Goal: Understand process/instructions

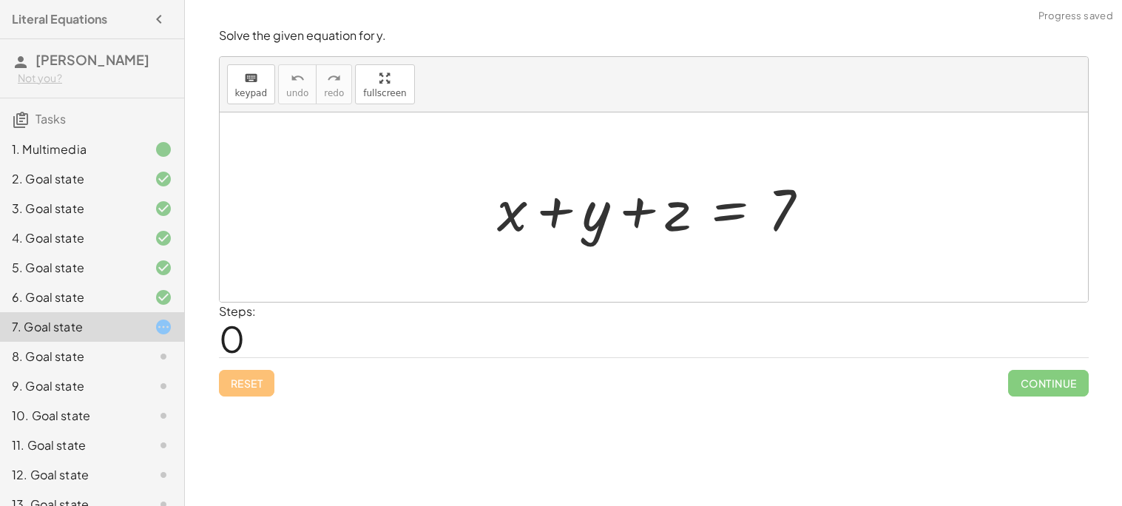
click at [589, 334] on div "Steps: 0" at bounding box center [653, 329] width 869 height 55
click at [742, 214] on div at bounding box center [658, 207] width 339 height 76
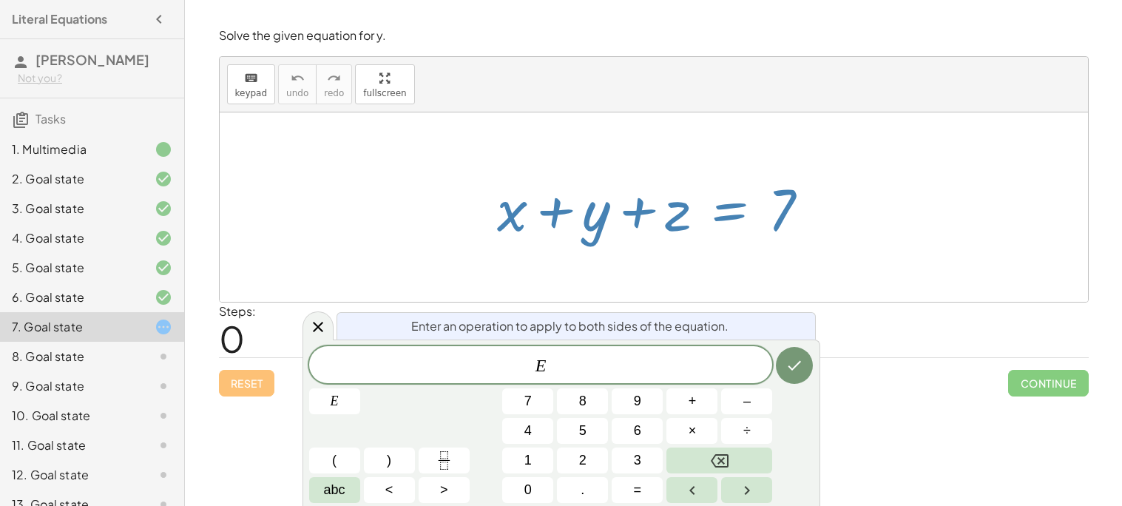
drag, startPoint x: 789, startPoint y: 211, endPoint x: 583, endPoint y: 218, distance: 205.6
click at [583, 218] on div at bounding box center [658, 207] width 339 height 76
click at [789, 359] on icon "Done" at bounding box center [794, 365] width 18 height 18
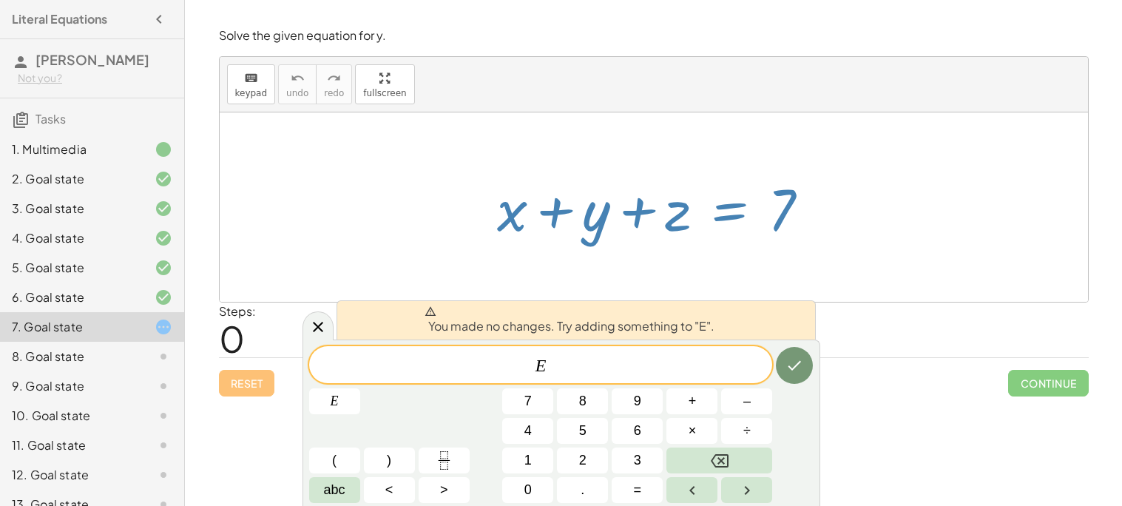
click at [489, 224] on div at bounding box center [658, 207] width 339 height 76
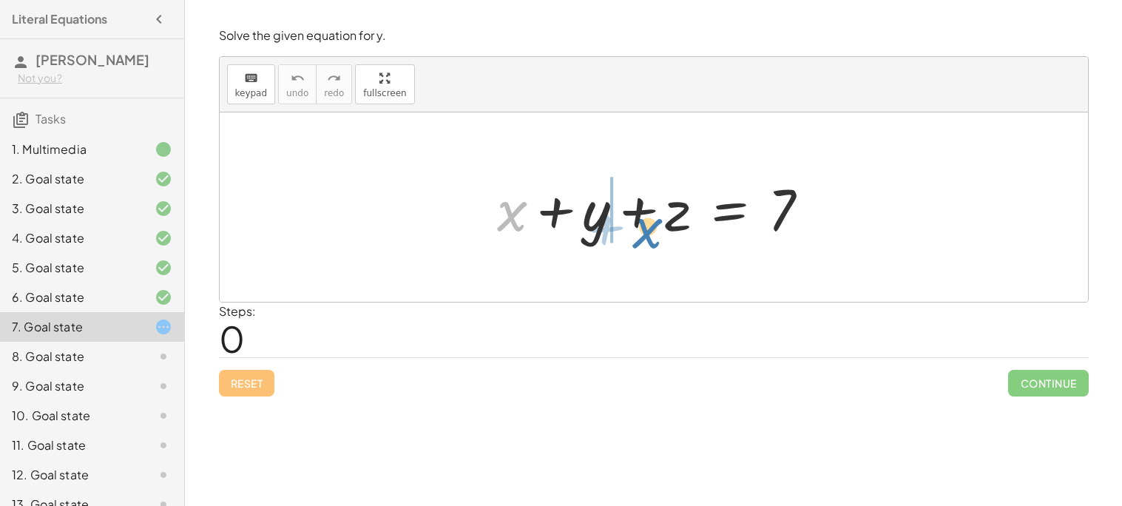
drag, startPoint x: 512, startPoint y: 212, endPoint x: 644, endPoint y: 228, distance: 132.6
click at [644, 228] on div at bounding box center [658, 207] width 339 height 76
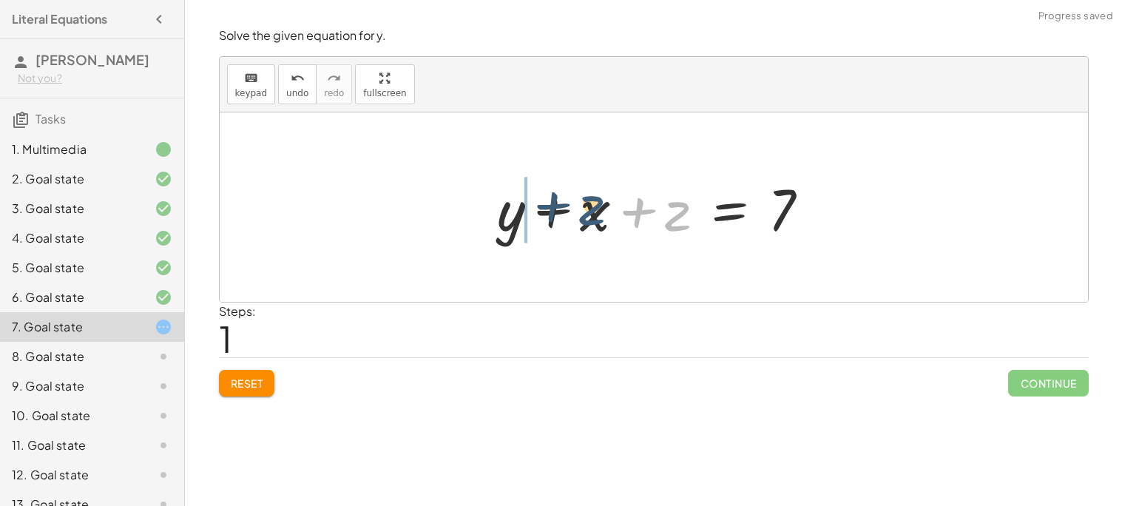
drag, startPoint x: 672, startPoint y: 222, endPoint x: 574, endPoint y: 213, distance: 98.7
click at [574, 213] on div at bounding box center [658, 207] width 339 height 76
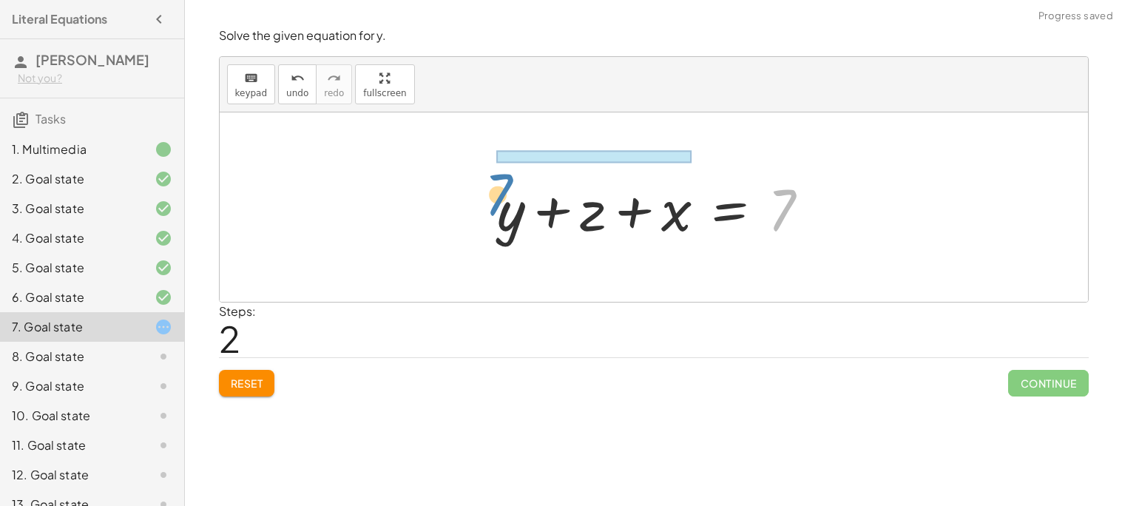
drag, startPoint x: 796, startPoint y: 200, endPoint x: 515, endPoint y: 184, distance: 282.1
click at [515, 184] on div at bounding box center [658, 207] width 339 height 76
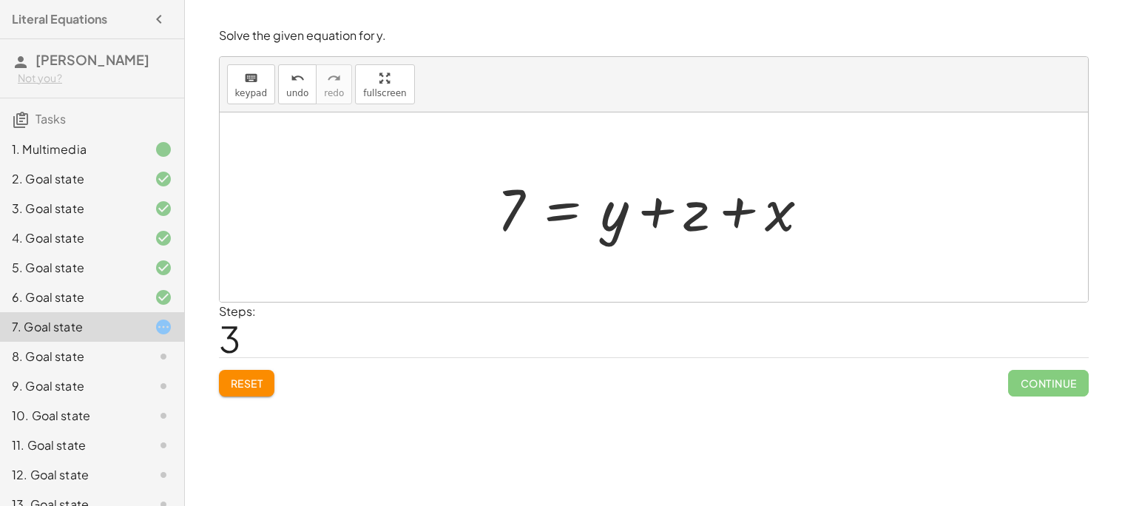
click at [104, 328] on div "7. Goal state" at bounding box center [71, 327] width 119 height 18
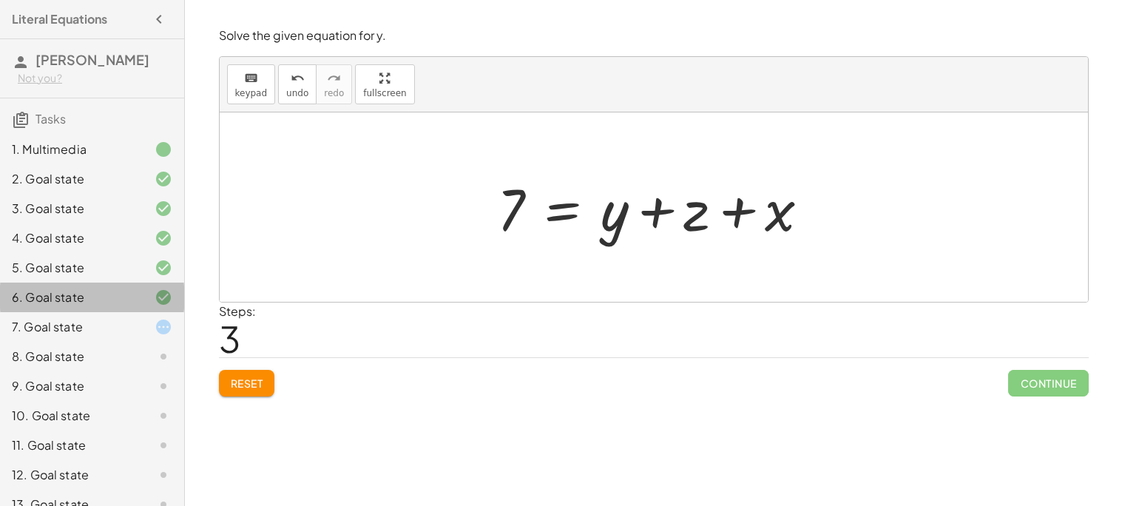
click at [101, 302] on div "6. Goal state" at bounding box center [71, 297] width 119 height 18
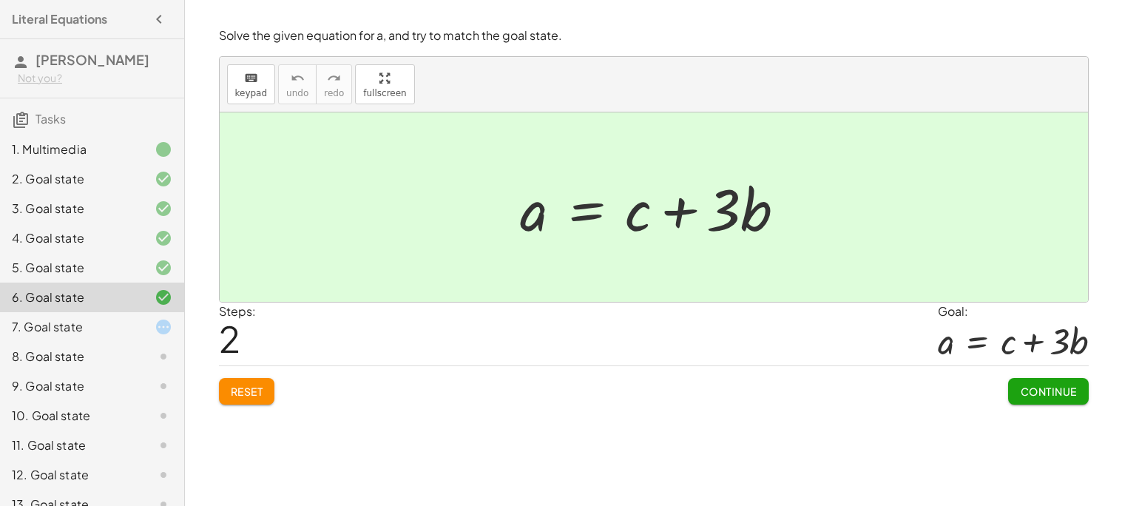
click at [74, 328] on div "7. Goal state" at bounding box center [71, 327] width 119 height 18
